Goal: Contribute content: Add original content to the website for others to see

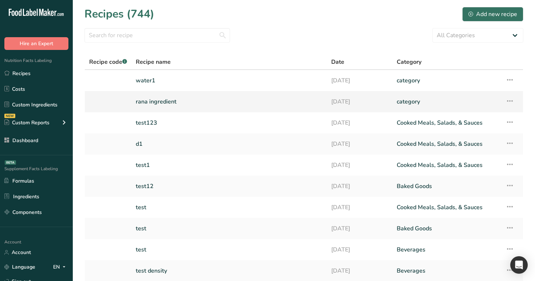
click at [277, 105] on link "rana ingredient" at bounding box center [229, 101] width 187 height 15
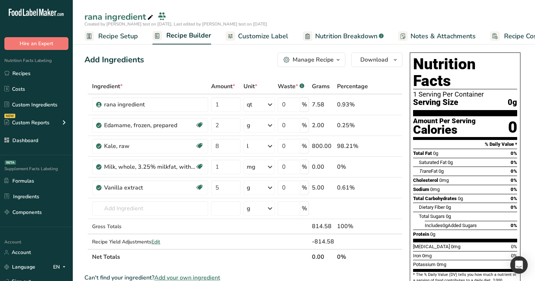
click at [328, 56] on div "Manage Recipe" at bounding box center [313, 59] width 41 height 9
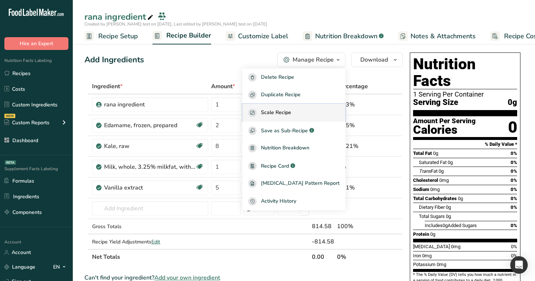
click at [305, 110] on div "Scale Recipe" at bounding box center [293, 112] width 91 height 8
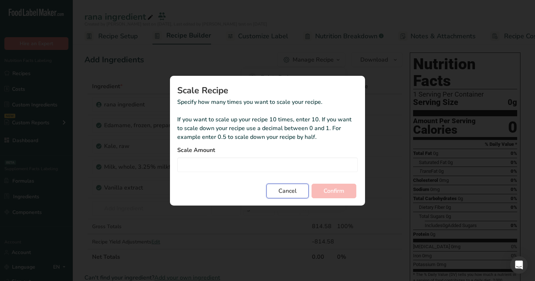
click at [289, 195] on button "Cancel" at bounding box center [287, 190] width 42 height 15
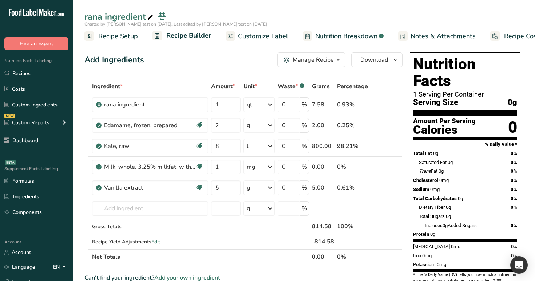
click at [316, 58] on div "Manage Recipe" at bounding box center [313, 59] width 41 height 9
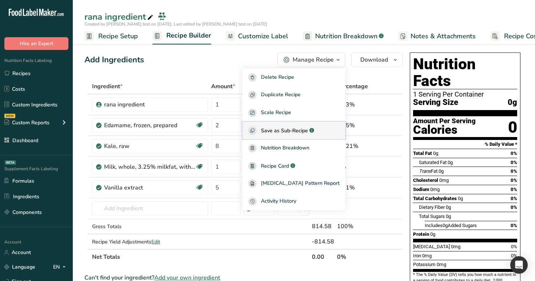
click at [308, 127] on span "Save as Sub-Recipe" at bounding box center [284, 131] width 47 height 8
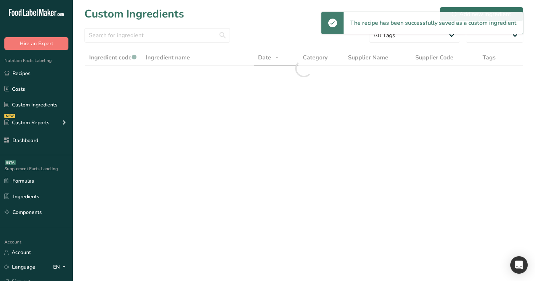
select select "30"
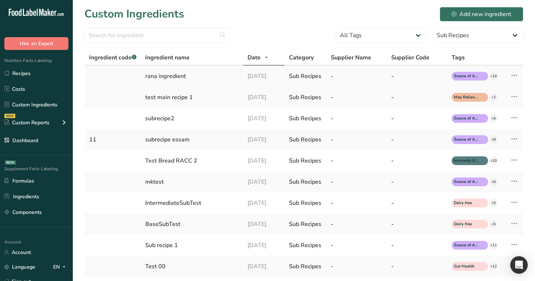
drag, startPoint x: 188, startPoint y: 77, endPoint x: 142, endPoint y: 73, distance: 45.7
click at [142, 73] on td "rana ingredient" at bounding box center [192, 76] width 102 height 21
copy div "rana ingredient"
click at [511, 75] on icon at bounding box center [514, 75] width 9 height 13
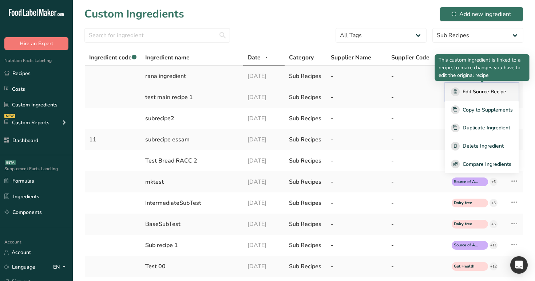
click at [491, 95] on span "Edit Source Recipe" at bounding box center [485, 92] width 44 height 8
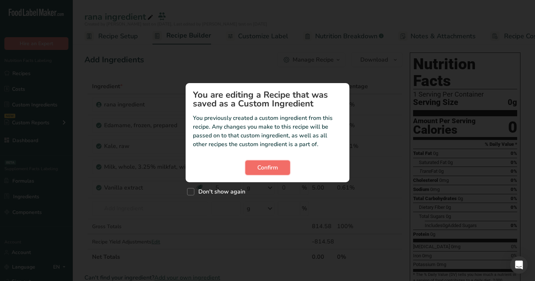
click at [250, 171] on button "Confirm" at bounding box center [267, 167] width 45 height 15
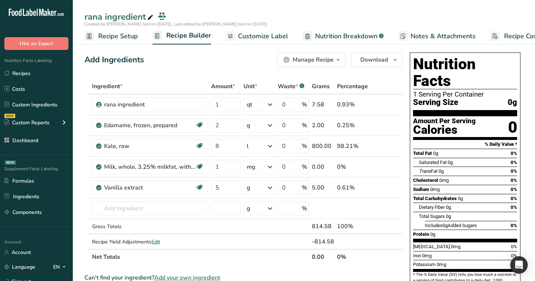
click at [151, 16] on icon at bounding box center [150, 17] width 7 height 10
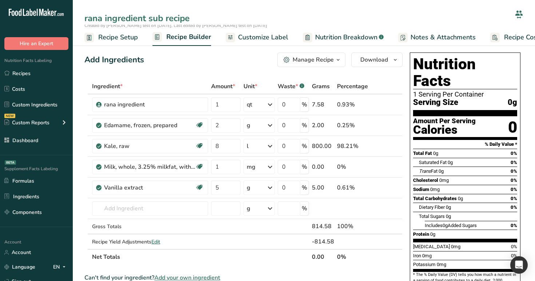
type input "rana ingredient sub recipe"
click at [209, 58] on div "Add Ingredients Manage Recipe Delete Recipe Duplicate Recipe Scale Recipe Save …" at bounding box center [243, 59] width 318 height 15
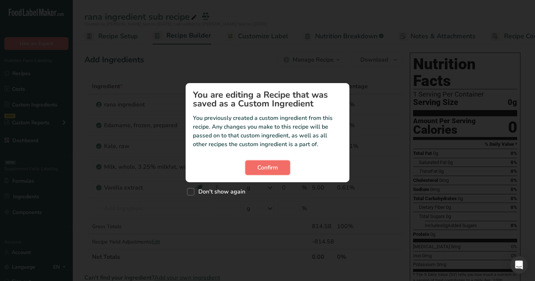
click at [272, 167] on span "Confirm" at bounding box center [267, 167] width 21 height 9
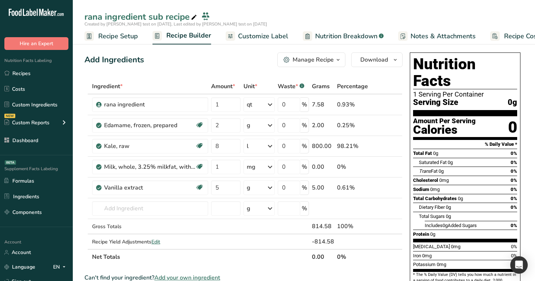
click at [172, 19] on div "rana ingredient sub recipe" at bounding box center [141, 16] width 114 height 13
click at [19, 74] on link "Recipes" at bounding box center [36, 73] width 73 height 14
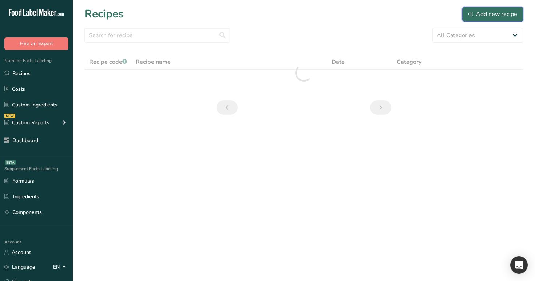
click at [481, 13] on div "Add new recipe" at bounding box center [492, 14] width 49 height 9
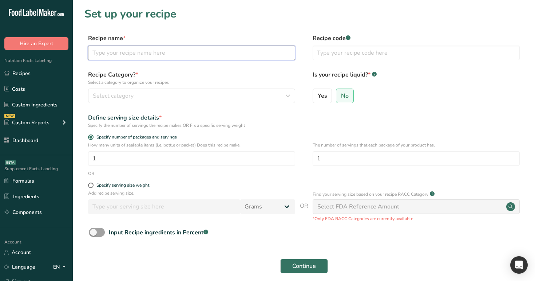
click at [230, 58] on input "text" at bounding box center [191, 52] width 207 height 15
type input "test subrecipe 1 sub"
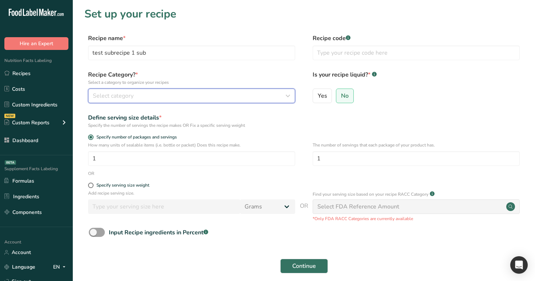
click at [221, 90] on button "Select category" at bounding box center [191, 95] width 207 height 15
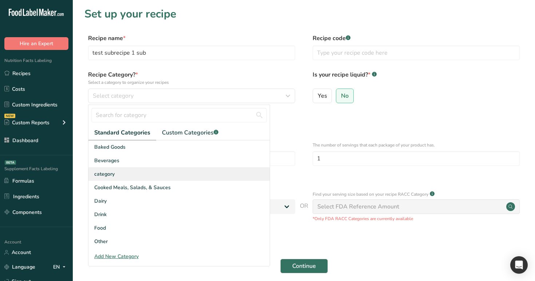
click at [211, 175] on div "category" at bounding box center [178, 173] width 181 height 13
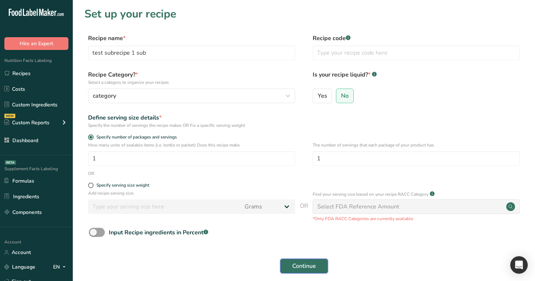
click at [302, 264] on span "Continue" at bounding box center [304, 265] width 24 height 9
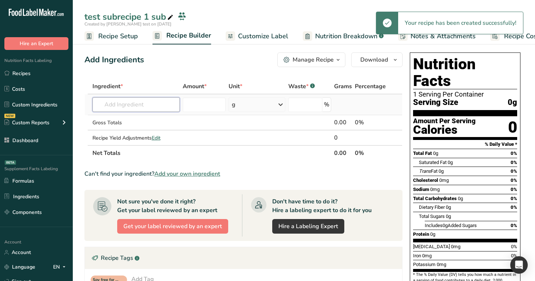
click at [116, 104] on input "text" at bounding box center [136, 104] width 88 height 15
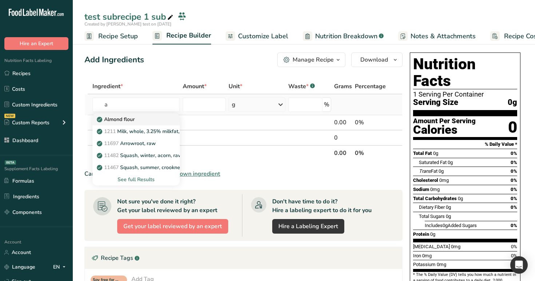
click at [127, 120] on p "Almond flour" at bounding box center [116, 119] width 36 height 8
type input "Almond flour"
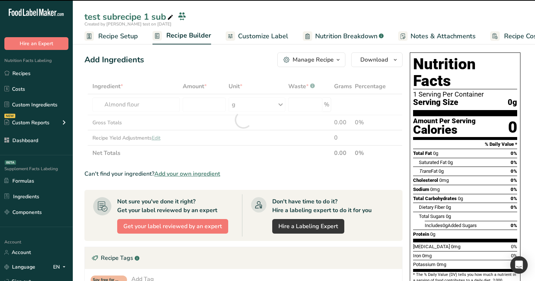
type input "0"
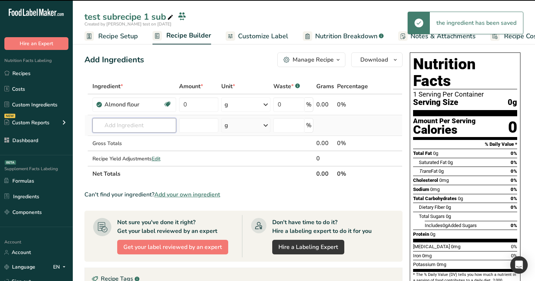
click at [137, 120] on input "text" at bounding box center [134, 125] width 84 height 15
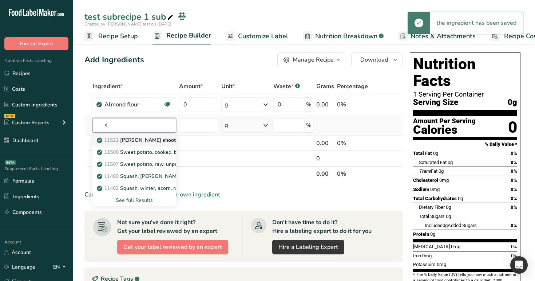
type input "s"
click at [143, 139] on p "11522 Taro shoots, raw" at bounding box center [144, 140] width 92 height 8
type input "Taro shoots, raw"
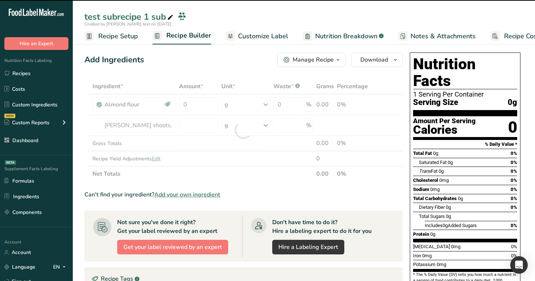
type input "0"
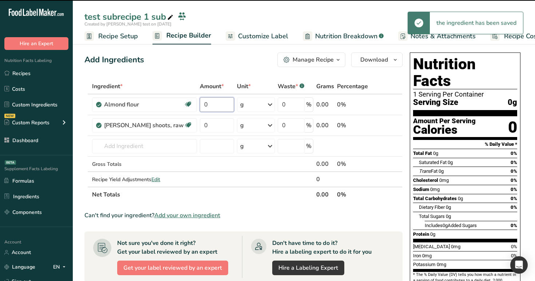
click at [200, 103] on input "0" at bounding box center [217, 104] width 34 height 15
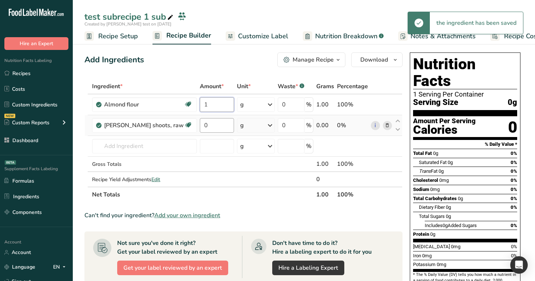
type input "1"
click at [195, 128] on div "Ingredient * Amount * Unit * Waste * .a-a{fill:#347362;}.b-a{fill:#fff;} Grams …" at bounding box center [243, 140] width 318 height 123
type input "2"
click at [241, 73] on div "Add Ingredients Manage Recipe Delete Recipe Duplicate Recipe Scale Recipe Save …" at bounding box center [245, 265] width 322 height 433
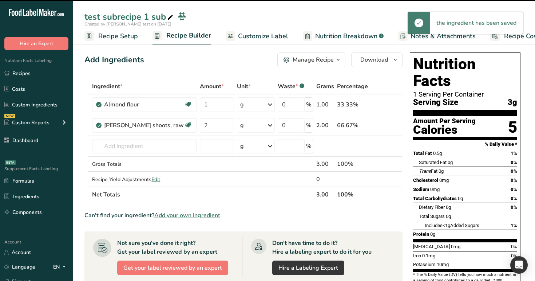
click at [324, 61] on div "Manage Recipe" at bounding box center [313, 59] width 41 height 9
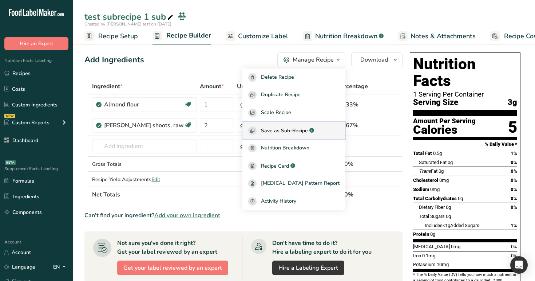
click at [308, 130] on span "Save as Sub-Recipe" at bounding box center [284, 131] width 47 height 8
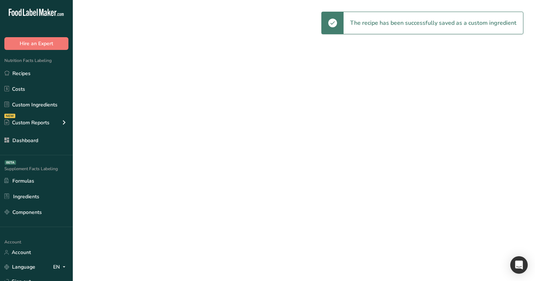
select select "30"
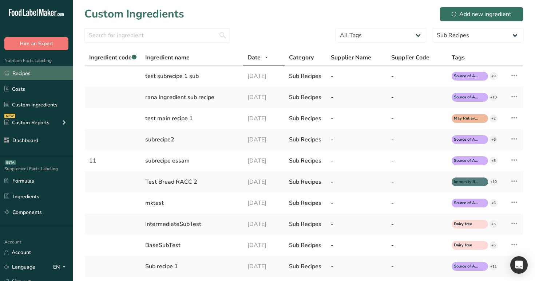
click at [56, 75] on link "Recipes" at bounding box center [36, 73] width 73 height 14
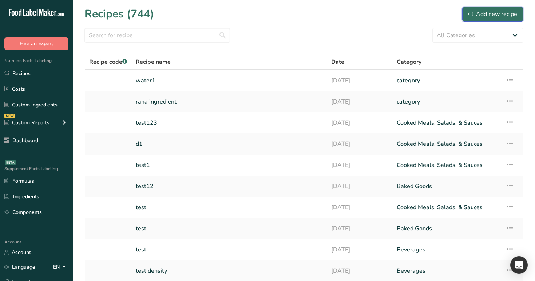
click at [489, 11] on div "Add new recipe" at bounding box center [492, 14] width 49 height 9
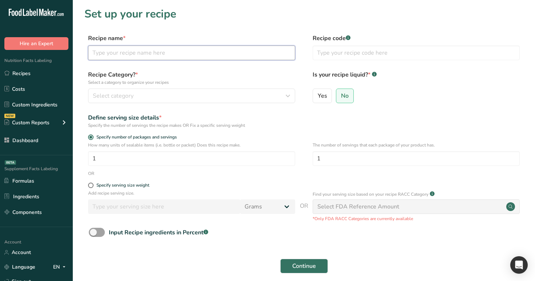
click at [254, 51] on input "text" at bounding box center [191, 52] width 207 height 15
type input "t"
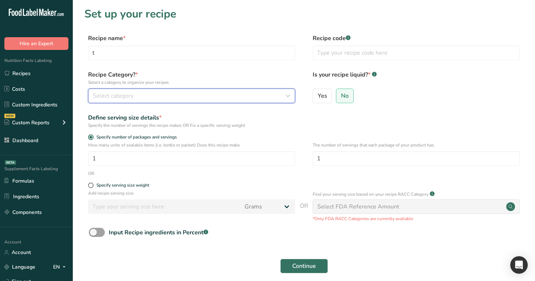
click at [234, 92] on div "Select category" at bounding box center [189, 95] width 193 height 9
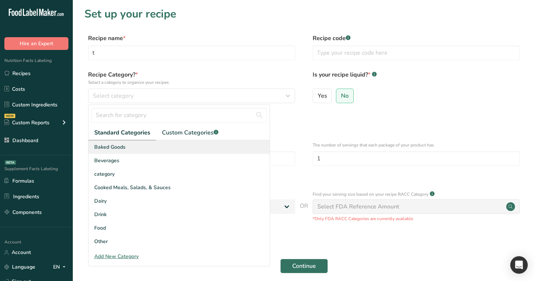
click at [219, 148] on div "Baked Goods" at bounding box center [178, 146] width 181 height 13
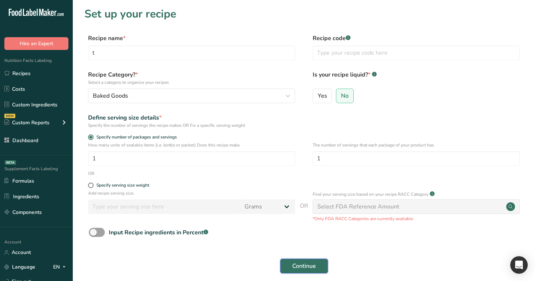
click at [295, 264] on span "Continue" at bounding box center [304, 265] width 24 height 9
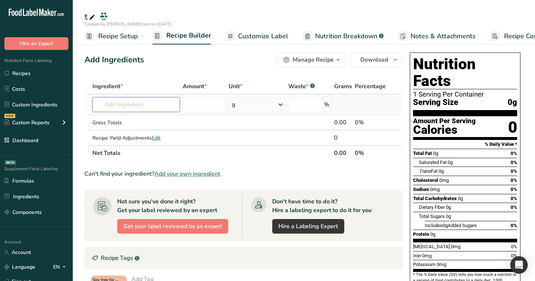
click at [139, 106] on input "text" at bounding box center [136, 104] width 88 height 15
paste input "rana ingredient"
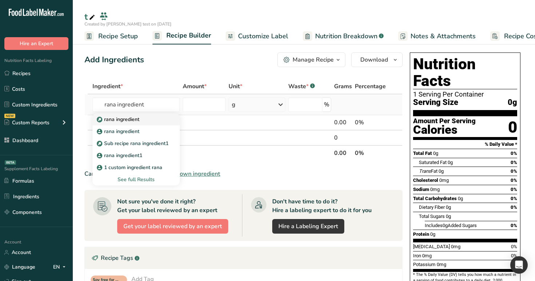
click at [142, 120] on div "rana ingredient" at bounding box center [130, 119] width 64 height 8
type input "rana ingredient"
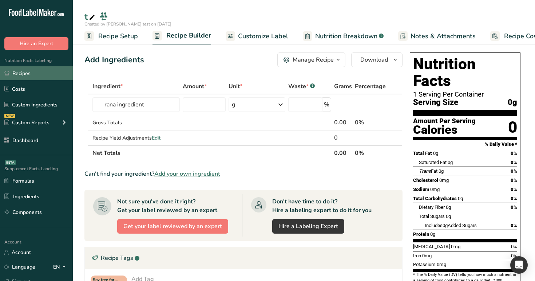
click at [42, 76] on link "Recipes" at bounding box center [36, 73] width 73 height 14
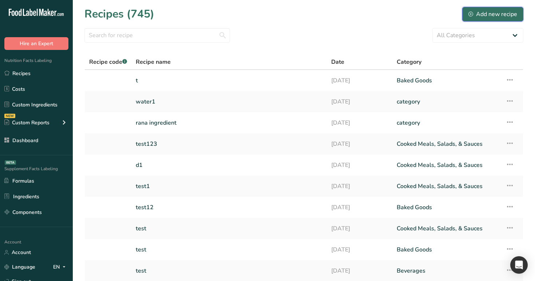
click at [507, 18] on div "Add new recipe" at bounding box center [492, 14] width 49 height 9
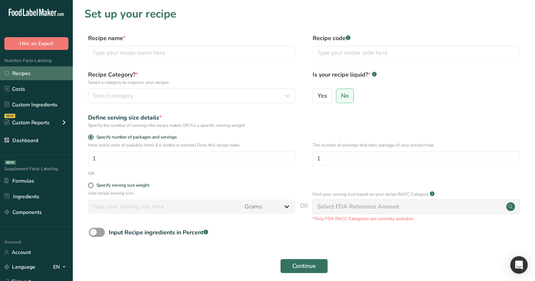
click at [54, 74] on link "Recipes" at bounding box center [36, 73] width 73 height 14
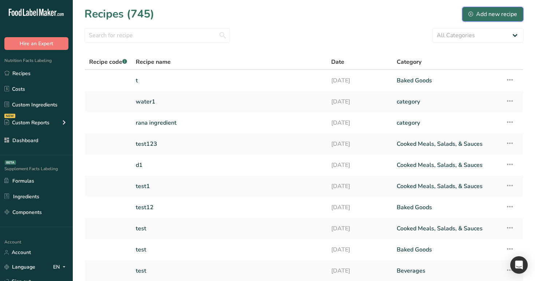
click at [475, 14] on div "Add new recipe" at bounding box center [492, 14] width 49 height 9
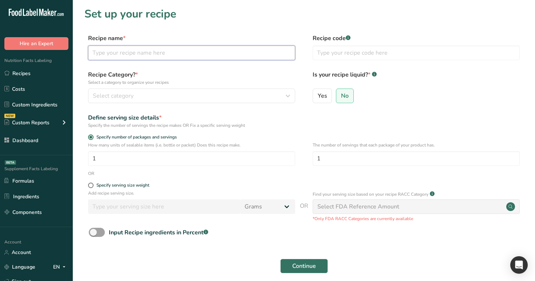
click at [161, 51] on input "text" at bounding box center [191, 52] width 207 height 15
paste input "rana ingredient"
type input "rana ingredient1"
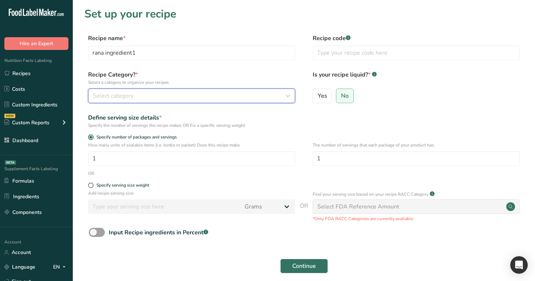
click at [151, 92] on div "Select category" at bounding box center [189, 95] width 193 height 9
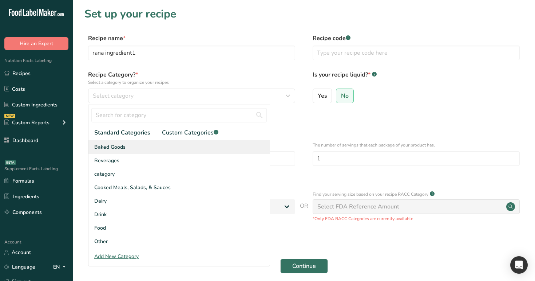
click at [150, 143] on div "Baked Goods" at bounding box center [178, 146] width 181 height 13
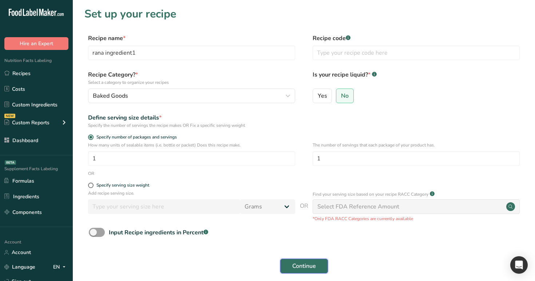
click at [305, 266] on span "Continue" at bounding box center [304, 265] width 24 height 9
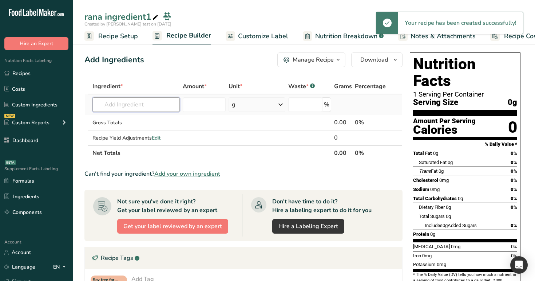
click at [136, 106] on input "text" at bounding box center [136, 104] width 88 height 15
paste input "rana ingredient"
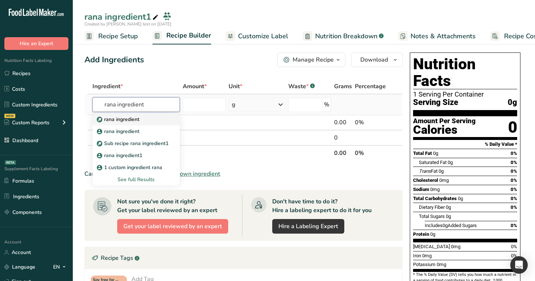
type input "rana ingredient"
click at [98, 120] on img at bounding box center [99, 118] width 5 height 5
type input "rana ingredient"
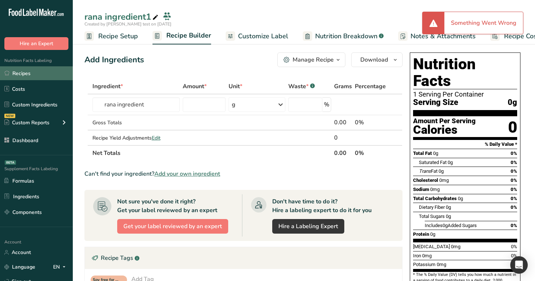
click at [45, 74] on link "Recipes" at bounding box center [36, 73] width 73 height 14
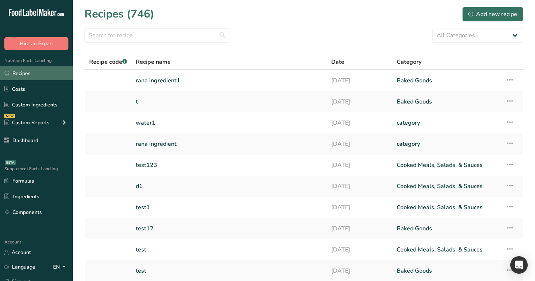
click at [53, 75] on link "Recipes" at bounding box center [36, 73] width 73 height 14
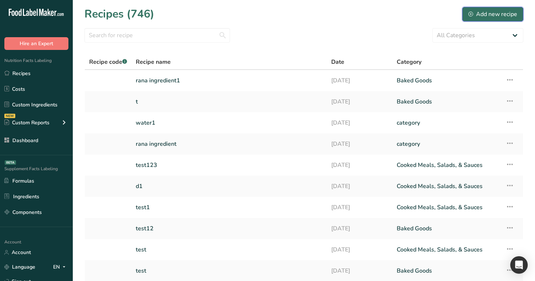
click at [488, 13] on div "Add new recipe" at bounding box center [492, 14] width 49 height 9
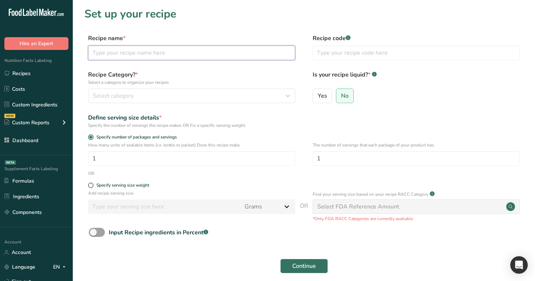
click at [241, 58] on input "text" at bounding box center [191, 52] width 207 height 15
paste input "rana ingredient sub recipe"
type input "rana ingredient sub recipe a"
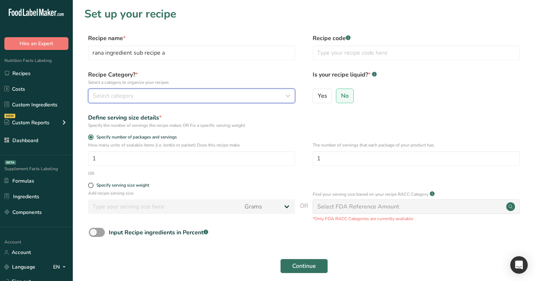
click at [241, 100] on button "Select category" at bounding box center [191, 95] width 207 height 15
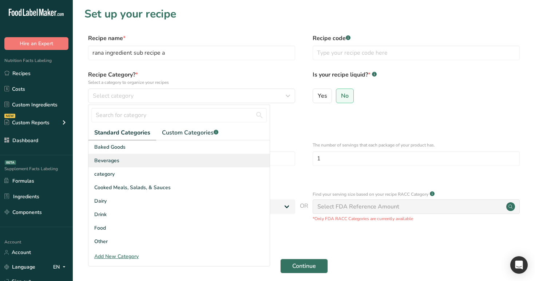
click at [233, 166] on div "Beverages" at bounding box center [178, 160] width 181 height 13
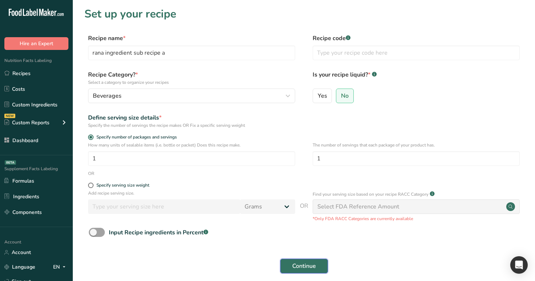
click at [305, 266] on span "Continue" at bounding box center [304, 265] width 24 height 9
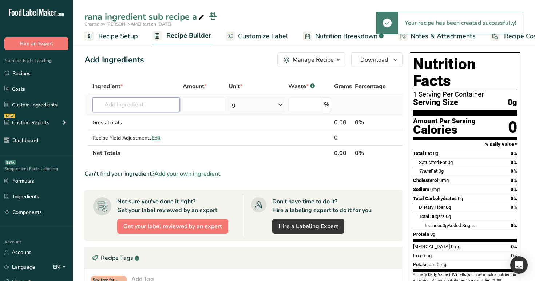
click at [129, 103] on input "text" at bounding box center [136, 104] width 88 height 15
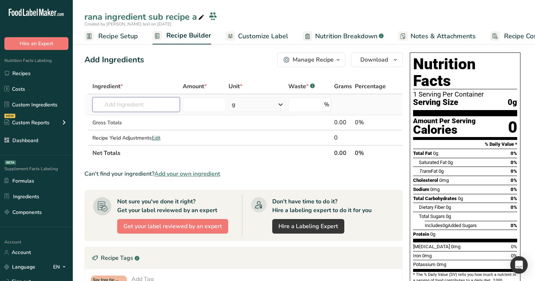
paste input "rana ingredient sub recipe"
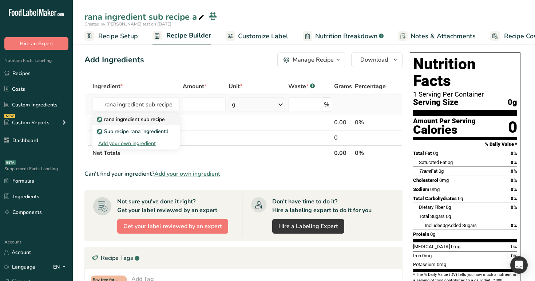
click at [141, 119] on p "rana ingredient sub recipe" at bounding box center [131, 119] width 67 height 8
type input "rana ingredient sub recipe"
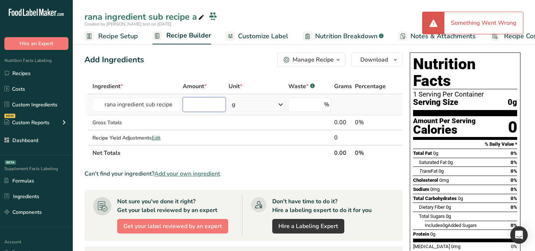
click at [206, 107] on input "number" at bounding box center [204, 104] width 43 height 15
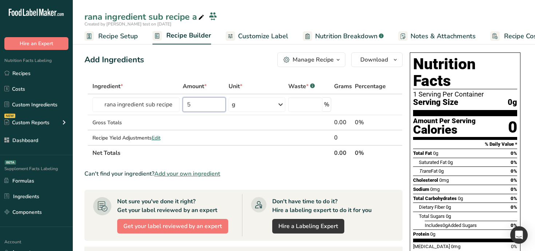
type input "5"
click at [231, 51] on div "Add Ingredients Manage Recipe Delete Recipe Duplicate Recipe Scale Recipe Save …" at bounding box center [245, 237] width 322 height 377
click at [161, 107] on input "rana ingredient sub recipe" at bounding box center [136, 104] width 88 height 15
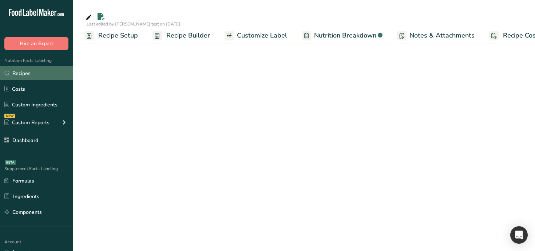
click at [46, 72] on link "Recipes" at bounding box center [36, 73] width 73 height 14
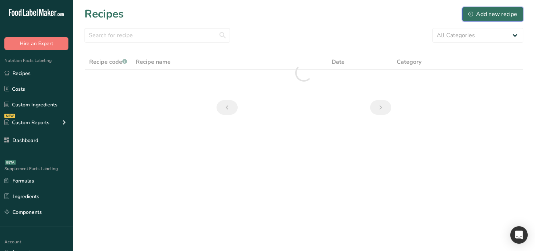
click at [502, 15] on div "Add new recipe" at bounding box center [492, 14] width 49 height 9
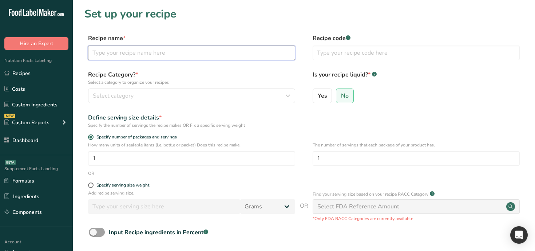
click at [215, 53] on input "text" at bounding box center [191, 52] width 207 height 15
type input "a"
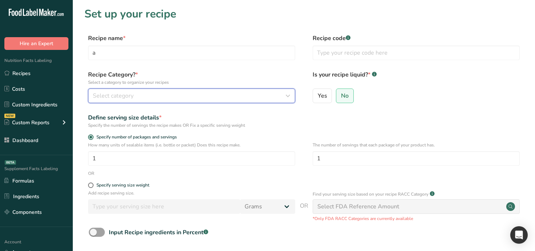
click at [210, 95] on div "Select category" at bounding box center [189, 95] width 193 height 9
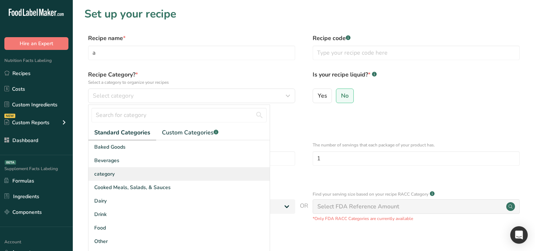
click at [205, 173] on div "category" at bounding box center [178, 173] width 181 height 13
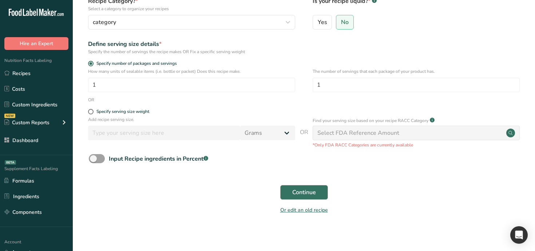
scroll to position [76, 0]
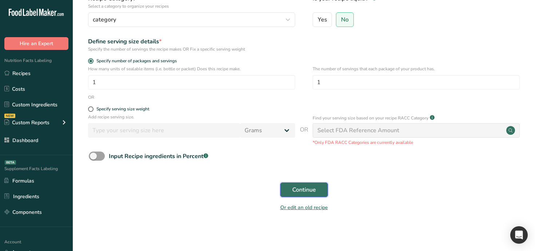
click at [304, 191] on span "Continue" at bounding box center [304, 189] width 24 height 9
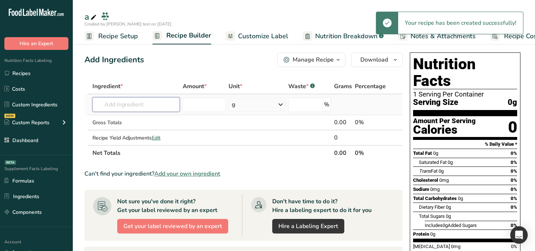
click at [125, 102] on input "text" at bounding box center [136, 104] width 88 height 15
paste input "rana ingredient sub recipe"
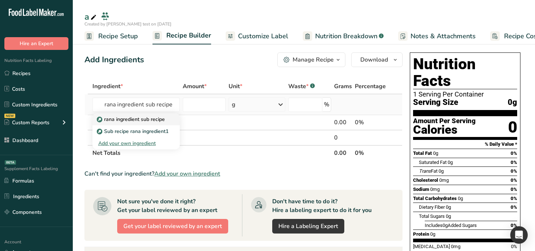
click at [131, 119] on p "rana ingredient sub recipe" at bounding box center [131, 119] width 67 height 8
type input "rana ingredient sub recipe"
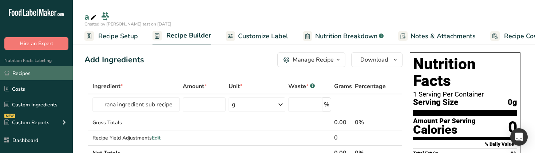
click at [47, 78] on link "Recipes" at bounding box center [36, 73] width 73 height 14
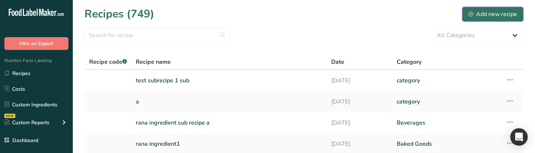
click at [491, 11] on div "Add new recipe" at bounding box center [492, 14] width 49 height 9
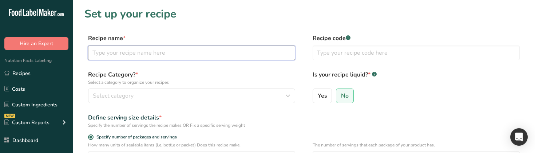
click at [246, 55] on input "text" at bounding box center [191, 52] width 207 height 15
type input "test1"
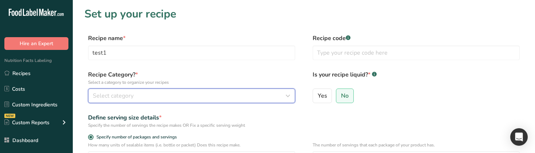
click at [219, 93] on div "Select category" at bounding box center [189, 95] width 193 height 9
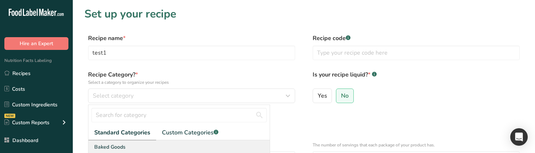
click at [207, 143] on div "Baked Goods" at bounding box center [178, 146] width 181 height 13
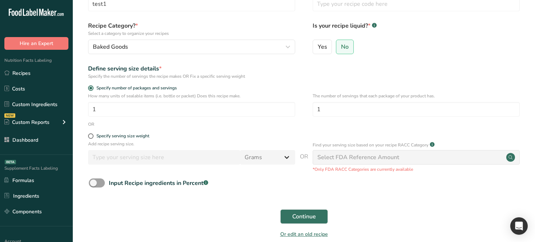
scroll to position [56, 0]
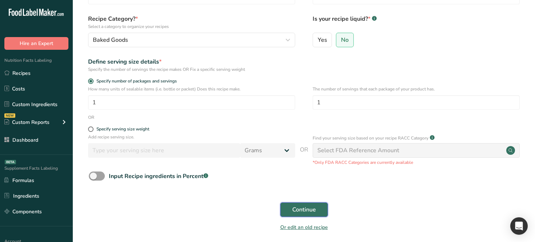
click at [302, 212] on span "Continue" at bounding box center [304, 210] width 24 height 9
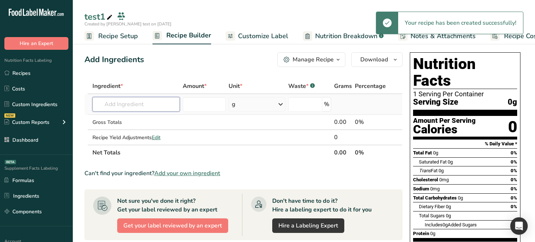
click at [128, 104] on input "text" at bounding box center [136, 104] width 88 height 15
paste input "test subrecipe 1 sub"
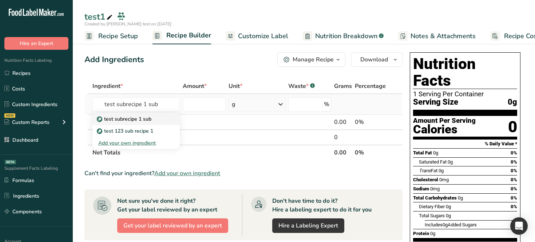
click at [133, 118] on p "test subrecipe 1 sub" at bounding box center [124, 119] width 53 height 8
type input "test subrecipe 1 sub"
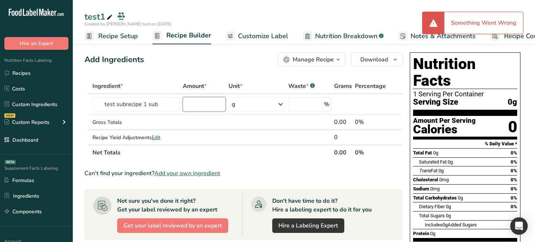
click at [213, 105] on input "number" at bounding box center [204, 104] width 43 height 15
click at [21, 78] on link "Recipes" at bounding box center [36, 73] width 73 height 14
